Goal: Check status: Check status

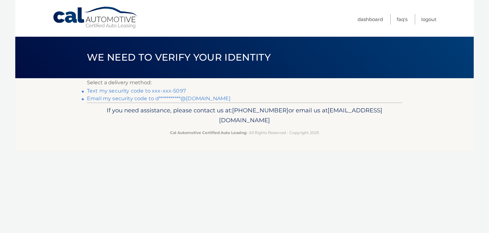
click at [177, 88] on link "Text my security code to xxx-xxx-5097" at bounding box center [136, 91] width 99 height 6
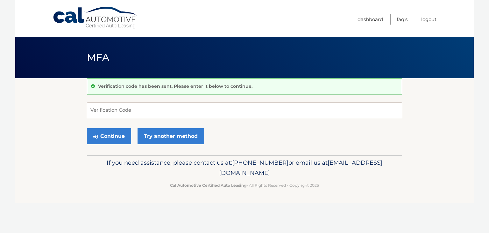
click at [117, 107] on input "Verification Code" at bounding box center [244, 110] width 315 height 16
type input "789150"
click at [87, 128] on button "Continue" at bounding box center [109, 136] width 44 height 16
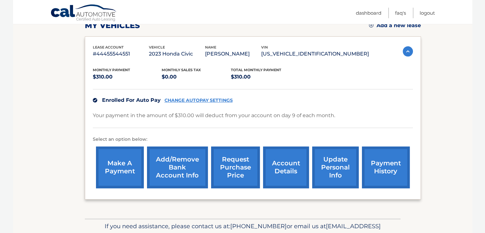
scroll to position [64, 0]
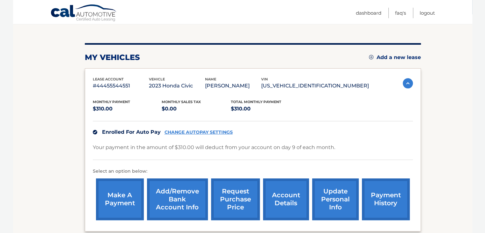
click at [407, 85] on img at bounding box center [407, 83] width 10 height 10
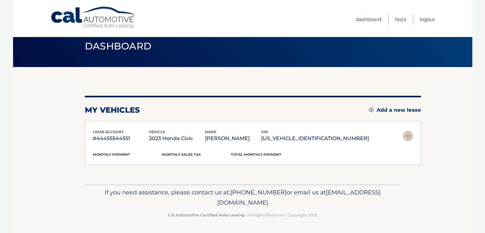
scroll to position [0, 0]
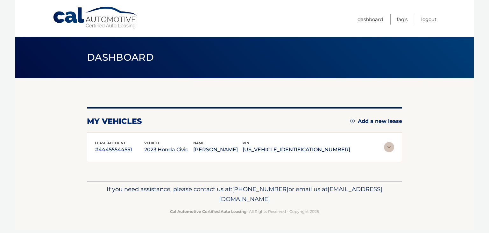
click at [385, 146] on img at bounding box center [389, 147] width 10 height 10
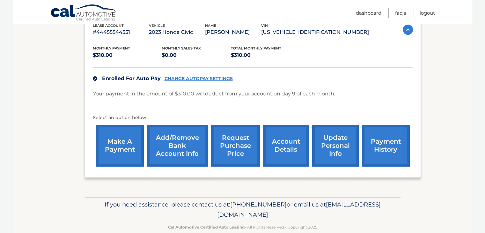
scroll to position [129, 0]
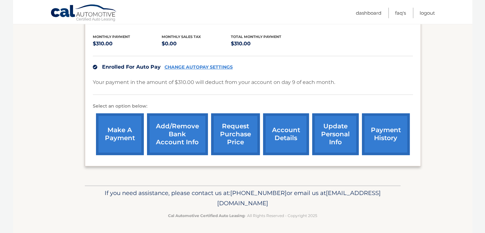
click at [282, 144] on link "account details" at bounding box center [286, 134] width 46 height 42
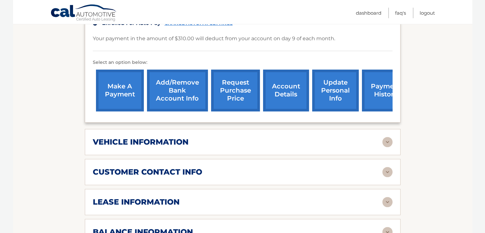
scroll to position [191, 0]
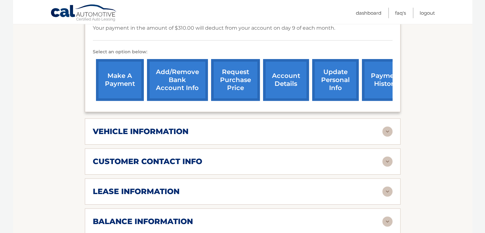
click at [386, 130] on img at bounding box center [387, 131] width 10 height 10
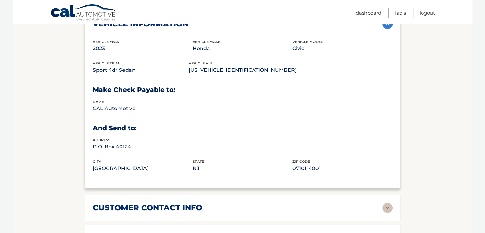
scroll to position [351, 0]
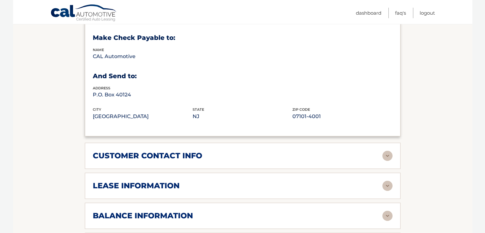
click at [381, 153] on div "customer contact info" at bounding box center [237, 156] width 289 height 10
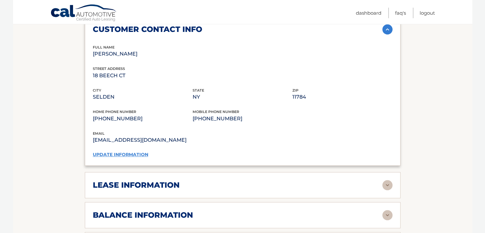
scroll to position [478, 0]
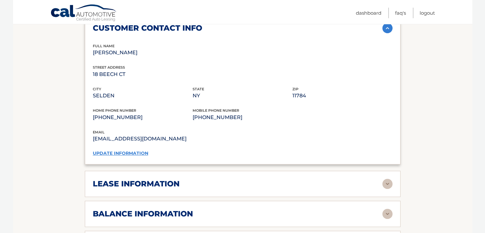
click at [378, 179] on div "lease information" at bounding box center [237, 184] width 289 height 10
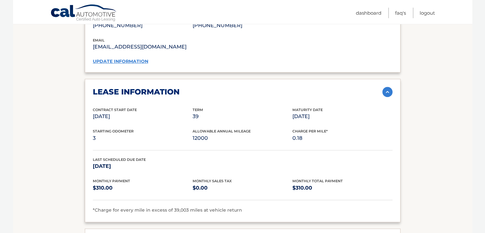
scroll to position [574, 0]
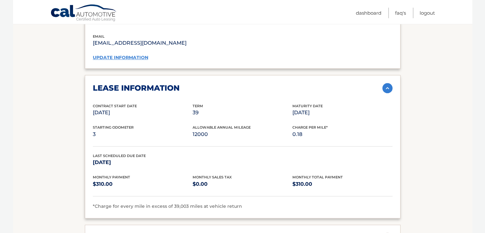
click at [387, 83] on img at bounding box center [387, 88] width 10 height 10
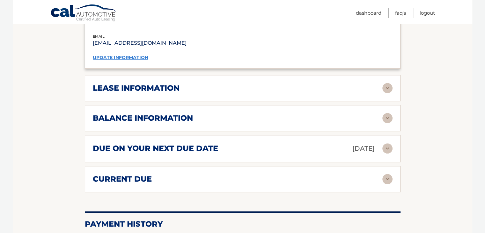
click at [390, 146] on img at bounding box center [387, 148] width 10 height 10
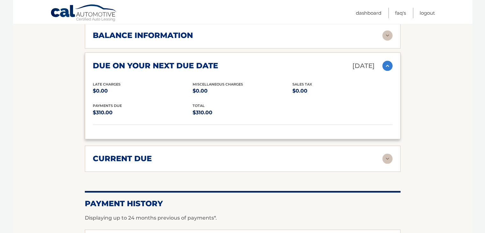
scroll to position [733, 0]
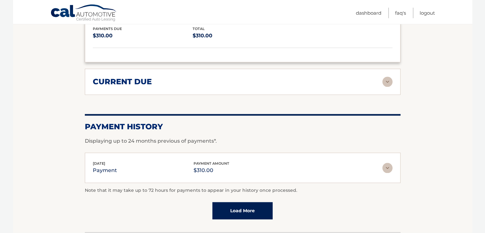
click at [370, 72] on div "current due Late Charges $0.00 Miscelleneous Charges* $0.00 Sales Tax $0.00 pay…" at bounding box center [242, 82] width 315 height 26
click at [377, 82] on div "current due" at bounding box center [237, 82] width 289 height 10
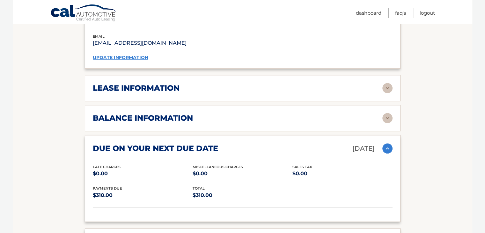
scroll to position [605, 0]
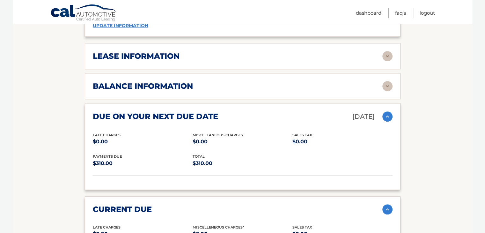
click at [385, 58] on img at bounding box center [387, 56] width 10 height 10
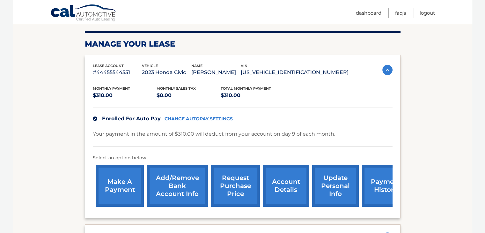
scroll to position [113, 0]
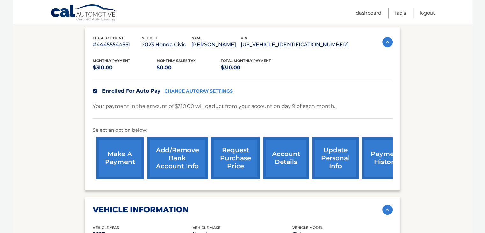
click at [207, 114] on div "Your payment in the amount of $310.00 will deduct from your account on day 9 of…" at bounding box center [243, 110] width 300 height 17
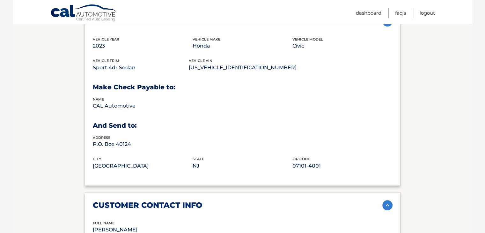
scroll to position [287, 0]
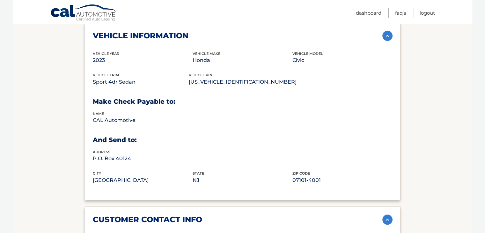
click at [393, 36] on div "vehicle information vehicle Year 2023 vehicle make Honda vehicle model Civic ve…" at bounding box center [242, 111] width 315 height 177
click at [389, 36] on img at bounding box center [387, 36] width 10 height 10
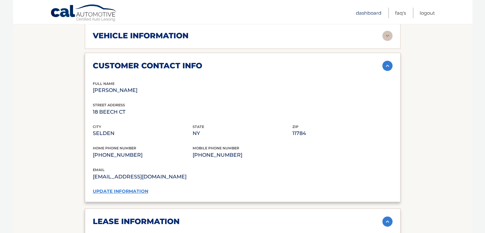
click at [366, 15] on link "Dashboard" at bounding box center [368, 13] width 25 height 11
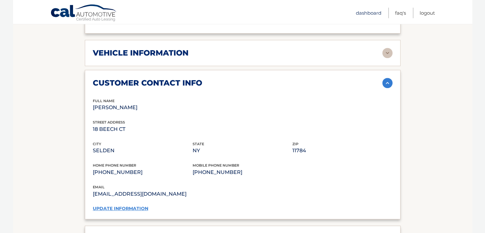
scroll to position [255, 0]
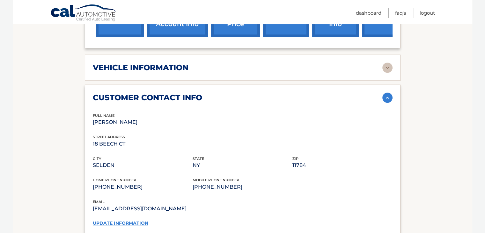
click at [62, 8] on link "Cal Automotive" at bounding box center [83, 13] width 67 height 18
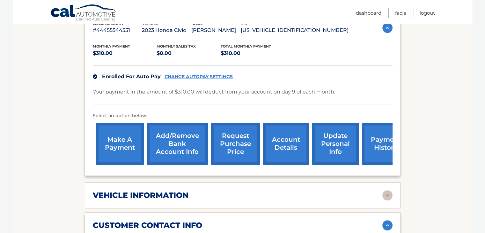
scroll to position [84, 0]
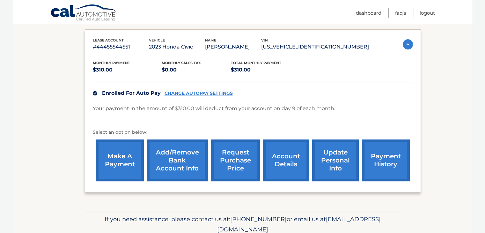
scroll to position [129, 0]
